Goal: Task Accomplishment & Management: Manage account settings

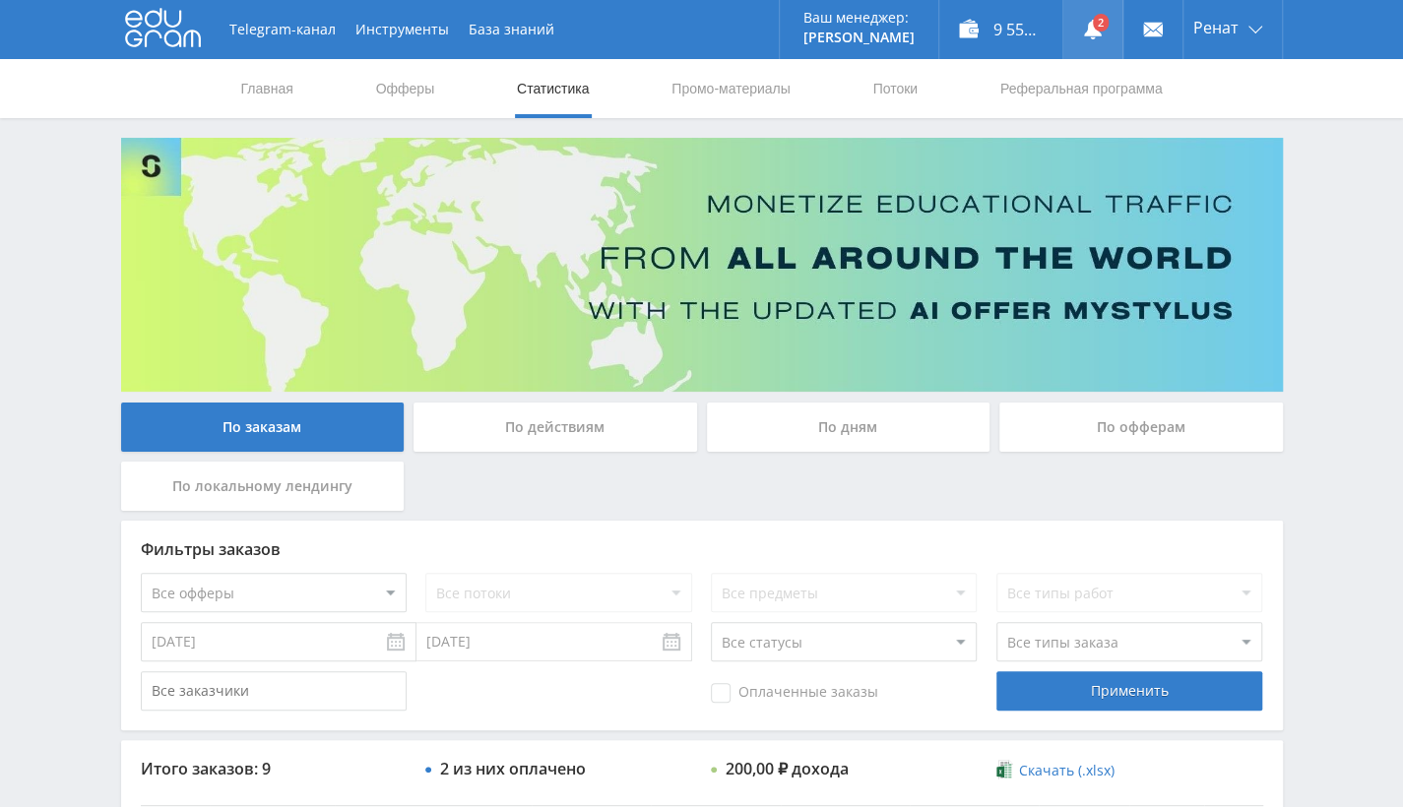
click at [1108, 33] on link at bounding box center [1092, 29] width 59 height 59
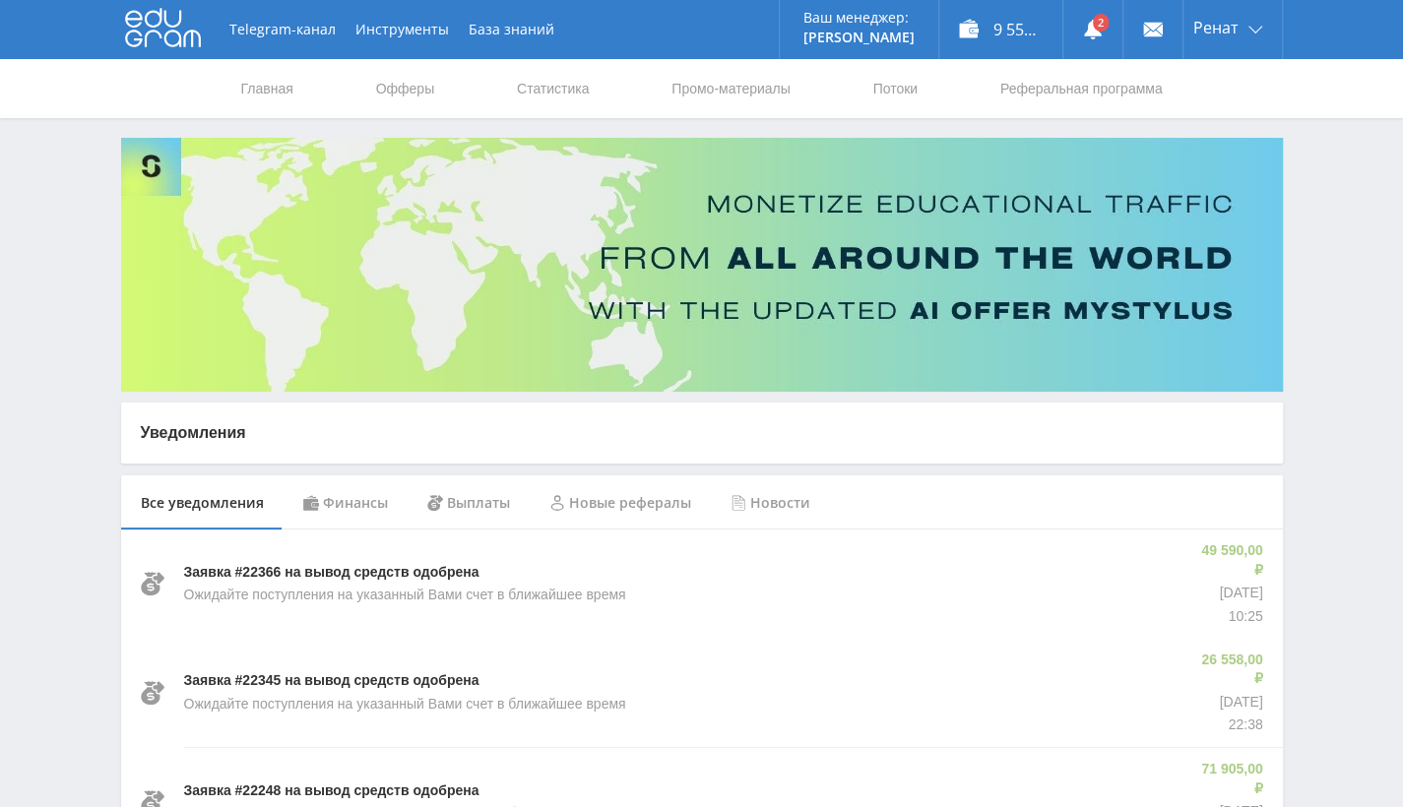
click at [349, 506] on div "Финансы" at bounding box center [346, 502] width 124 height 55
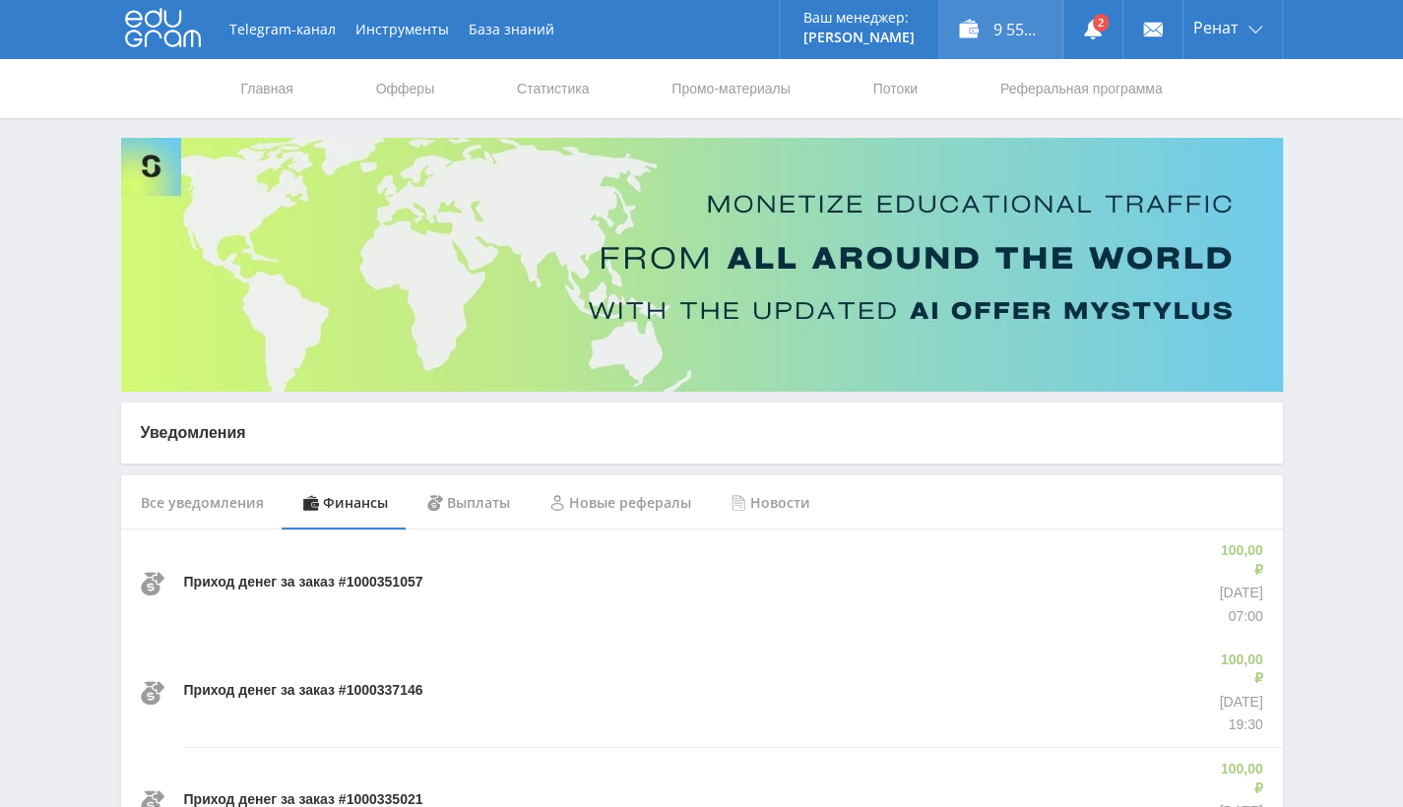
click at [1000, 37] on div "9 551,50 ₽" at bounding box center [1000, 29] width 123 height 59
